Goal: Connect with others: Establish contact or relationships with other users

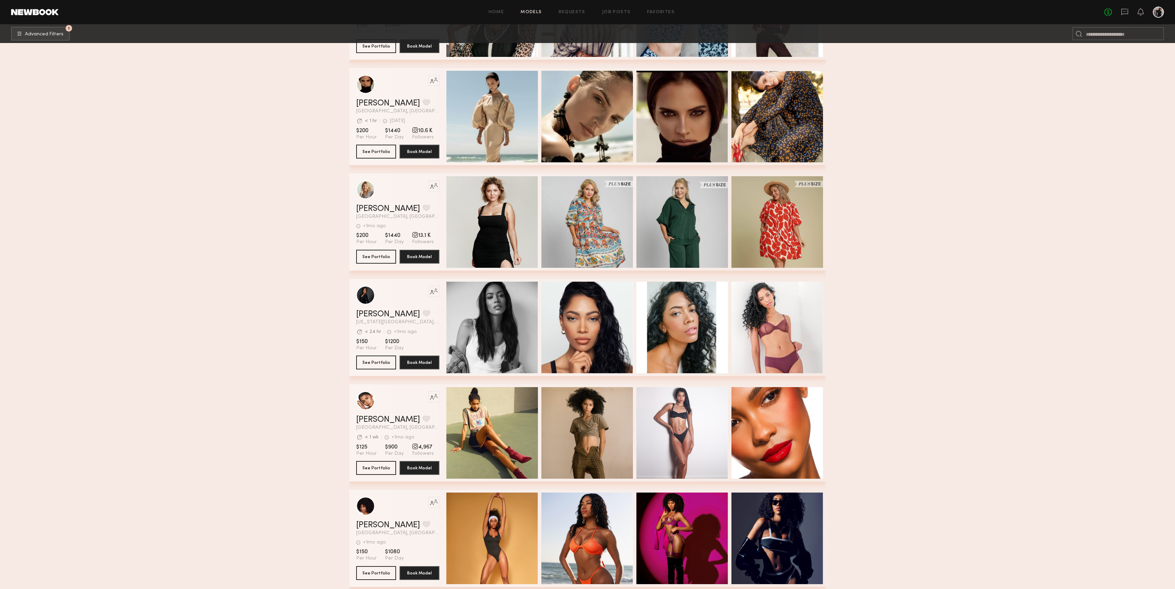
scroll to position [30216, 0]
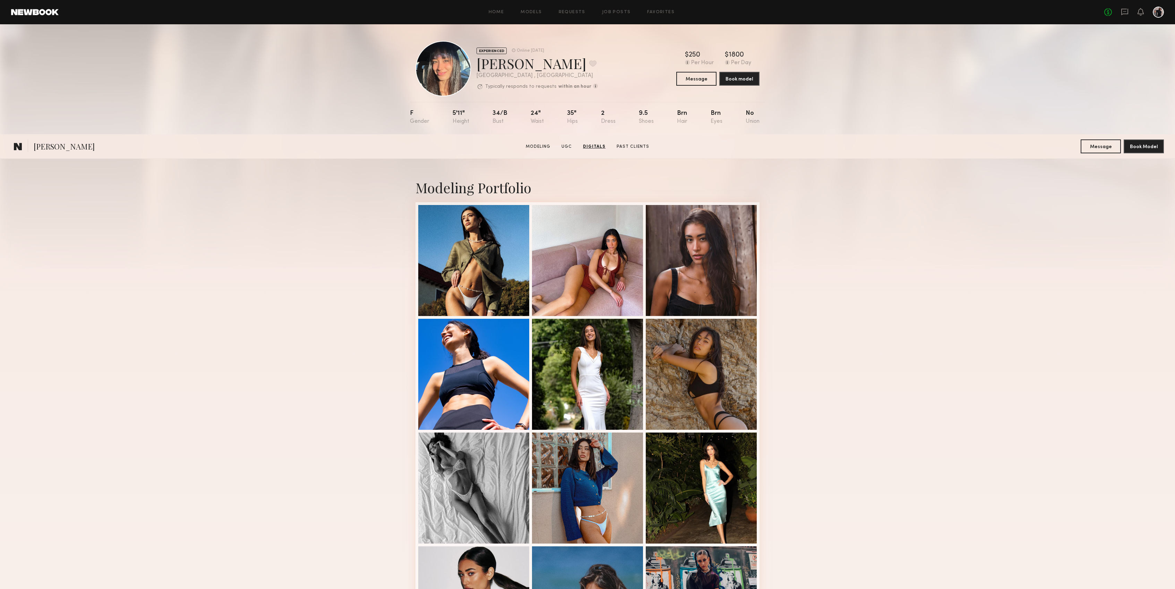
scroll to position [954, 0]
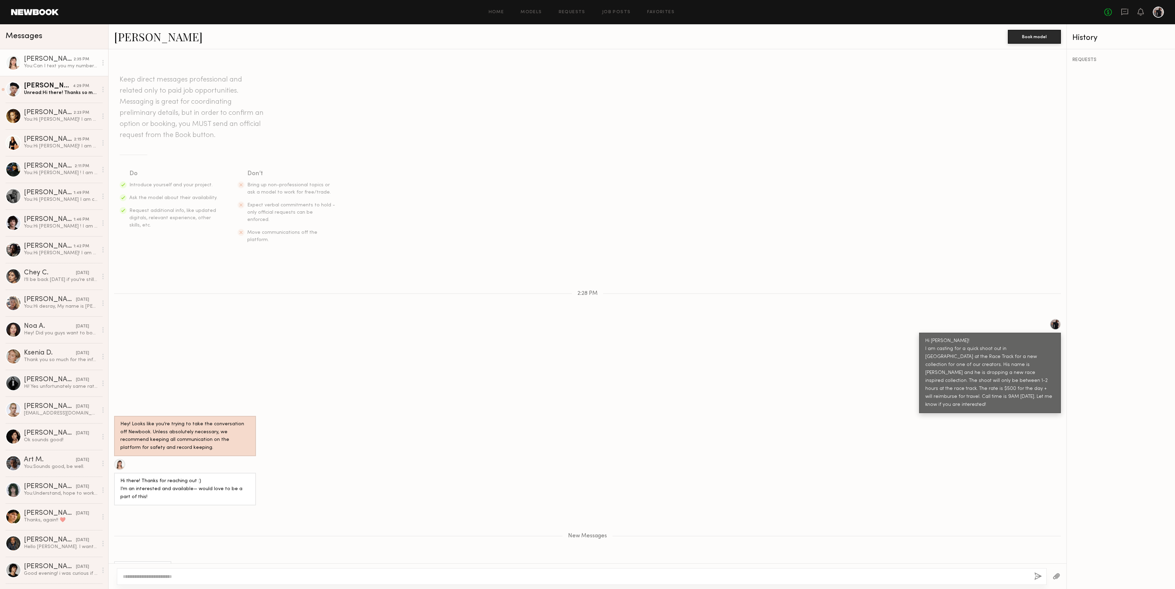
scroll to position [60, 0]
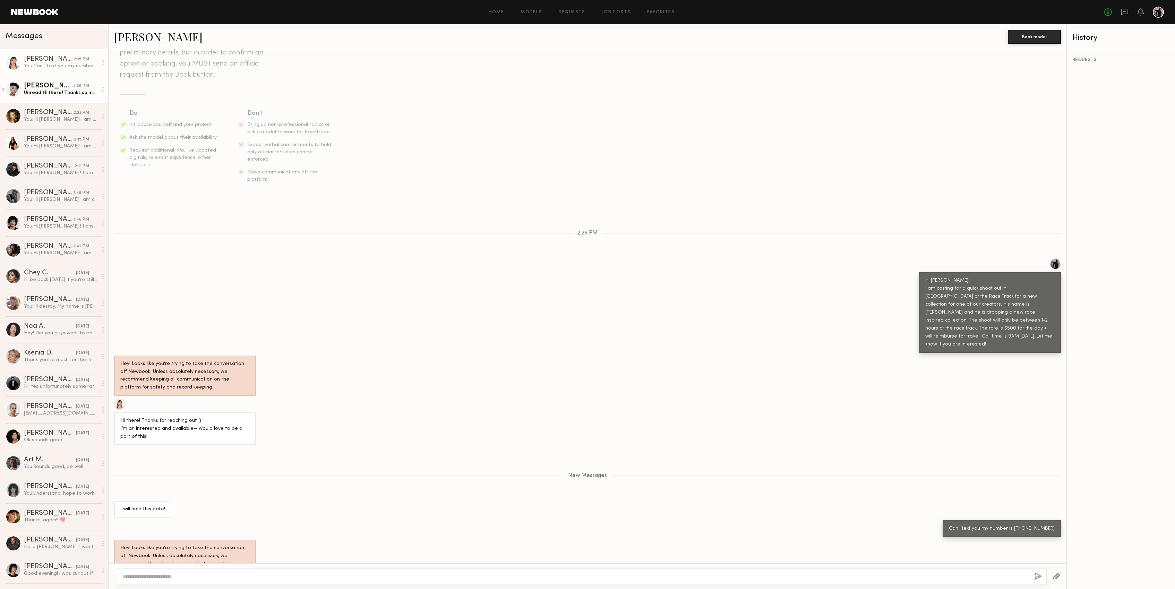
click at [83, 96] on link "Angel L. 4:29 PM Unread: Hi there! Thanks so much for reaching out! I would lov…" at bounding box center [54, 89] width 108 height 27
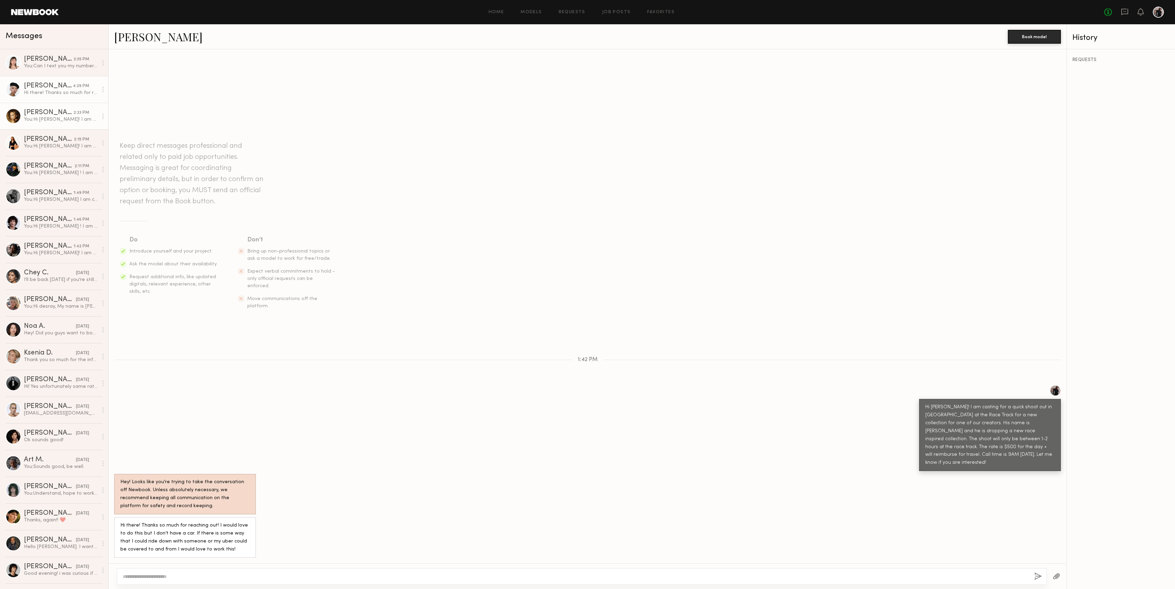
click at [41, 115] on div "Chloe B." at bounding box center [49, 112] width 50 height 7
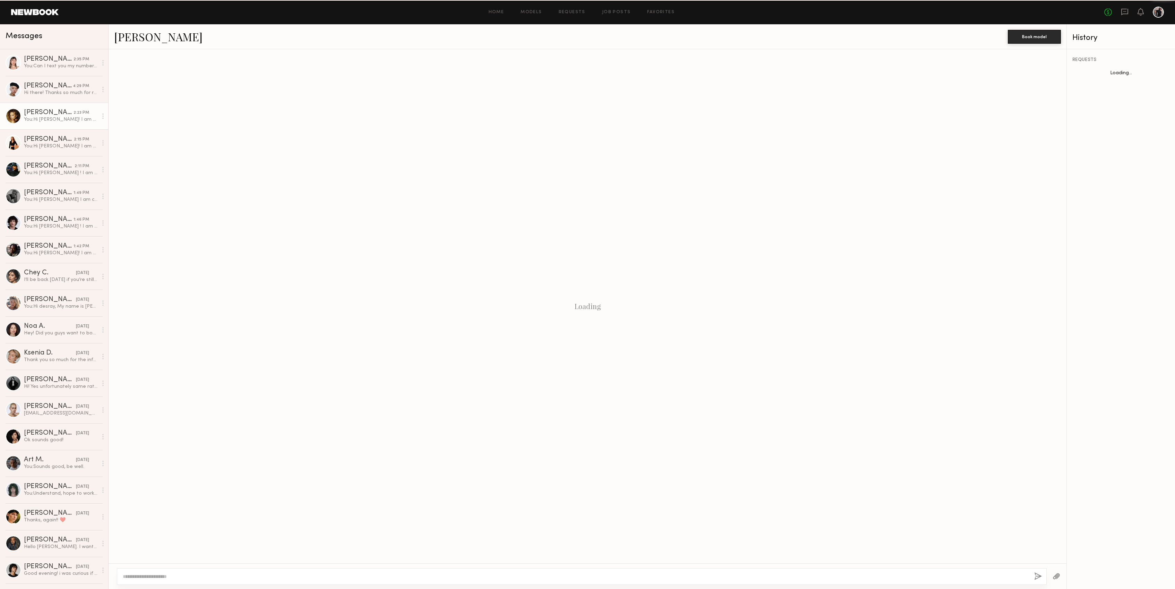
scroll to position [197, 0]
